Goal: Information Seeking & Learning: Understand process/instructions

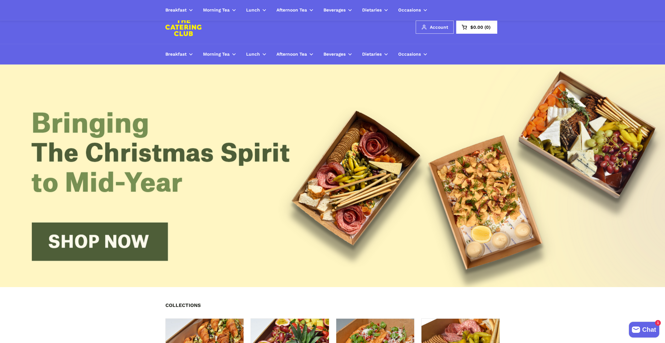
scroll to position [1723, 0]
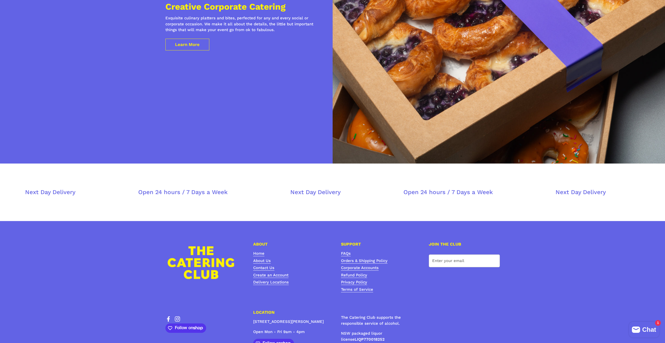
scroll to position [2103, 0]
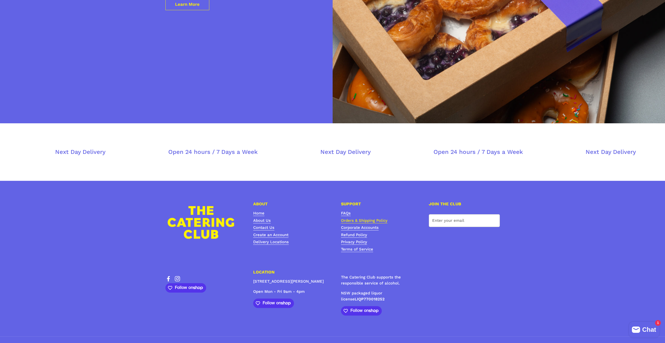
click at [363, 218] on link "Orders & Shipping Policy" at bounding box center [364, 220] width 46 height 5
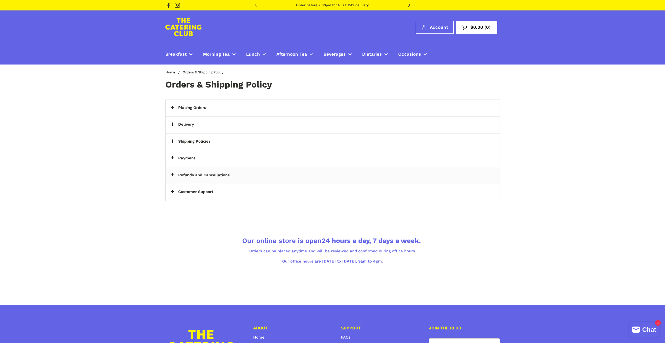
click at [177, 175] on div "Refunds and Cancellations" at bounding box center [333, 175] width 334 height 17
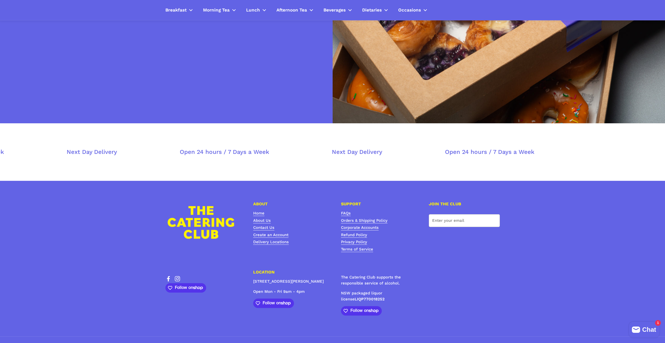
scroll to position [1699, 0]
